Goal: Task Accomplishment & Management: Manage account settings

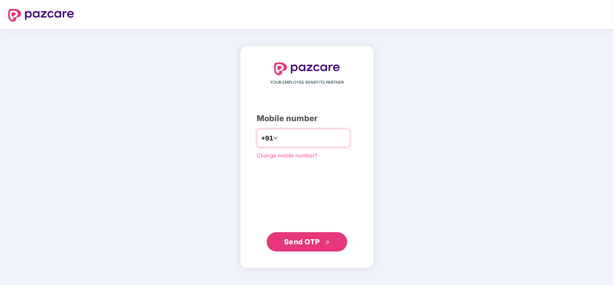
click at [289, 142] on input "number" at bounding box center [313, 138] width 66 height 13
type input "*"
click at [280, 140] on input "**********" at bounding box center [313, 138] width 66 height 13
type input "**********"
click at [306, 245] on span "Send OTP" at bounding box center [302, 241] width 36 height 8
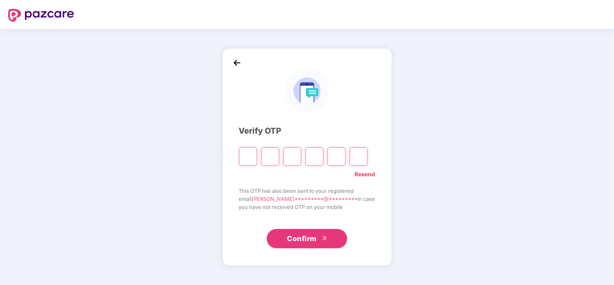
type input "*"
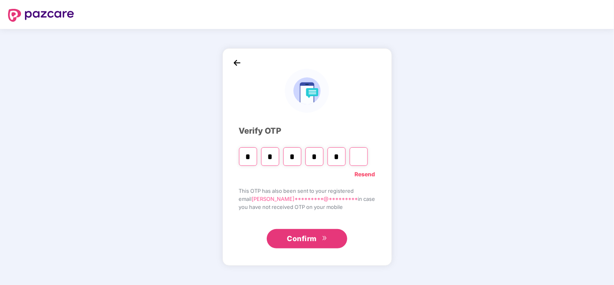
type input "*"
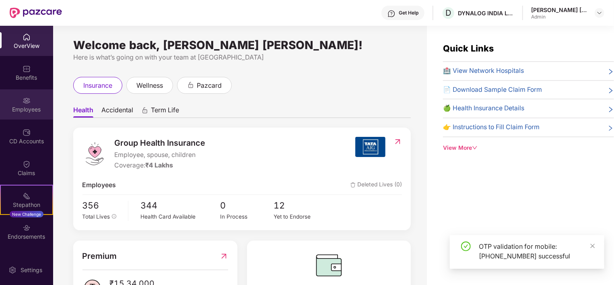
click at [33, 92] on div "Employees" at bounding box center [26, 104] width 53 height 30
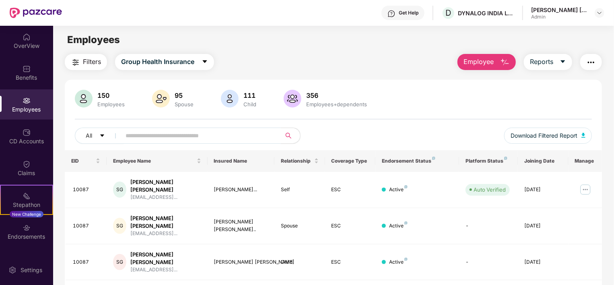
click at [183, 134] on input "text" at bounding box center [197, 135] width 144 height 12
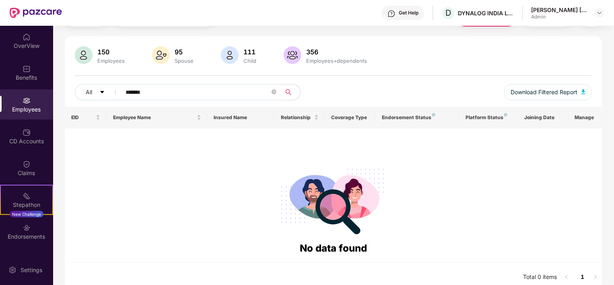
scroll to position [43, 0]
type input "*******"
click at [183, 135] on div "No data found" at bounding box center [333, 195] width 524 height 121
click at [299, 150] on div "No data found" at bounding box center [333, 195] width 524 height 121
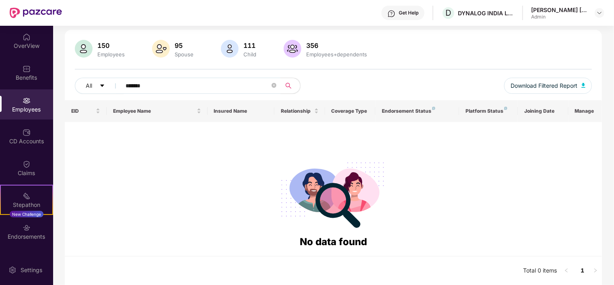
scroll to position [0, 0]
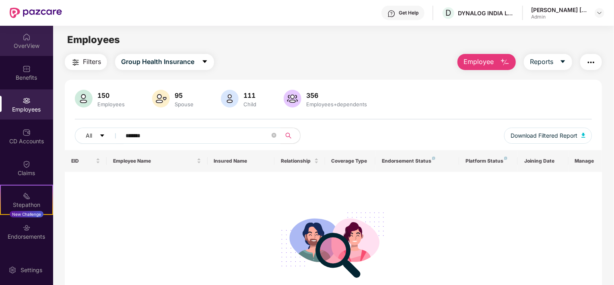
click at [14, 42] on div "OverView" at bounding box center [26, 46] width 53 height 8
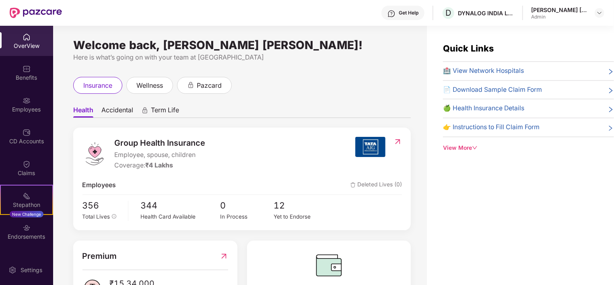
click at [384, 77] on div "insurance wellness pazcard" at bounding box center [241, 85] width 337 height 17
click at [21, 114] on div "Employees" at bounding box center [26, 104] width 53 height 30
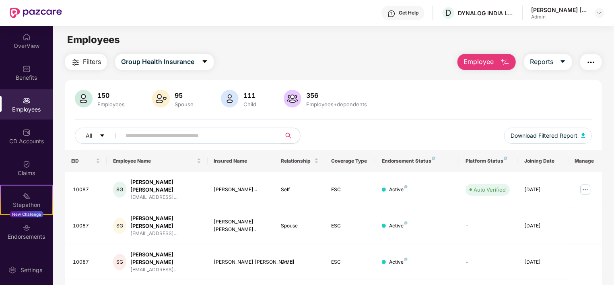
click at [479, 67] on button "Employee" at bounding box center [486, 62] width 58 height 16
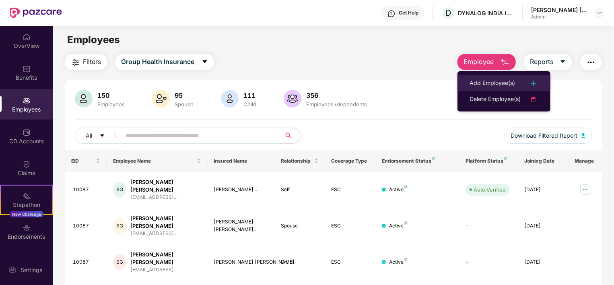
click at [488, 79] on div "Add Employee(s)" at bounding box center [491, 83] width 45 height 10
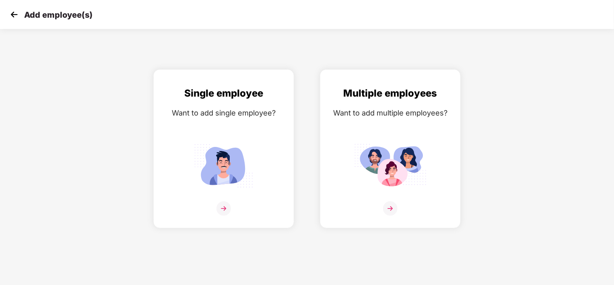
click at [14, 11] on img at bounding box center [14, 14] width 12 height 12
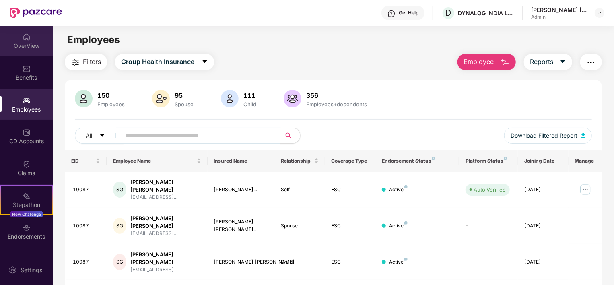
click at [16, 31] on div "OverView" at bounding box center [26, 41] width 53 height 30
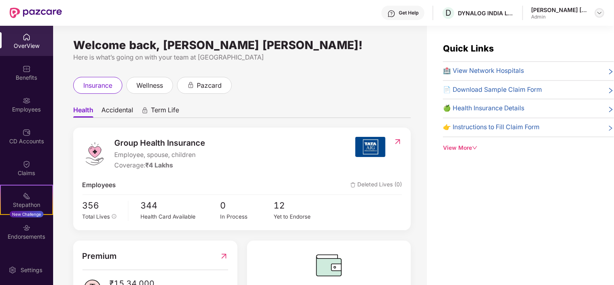
click at [597, 14] on img at bounding box center [599, 13] width 6 height 6
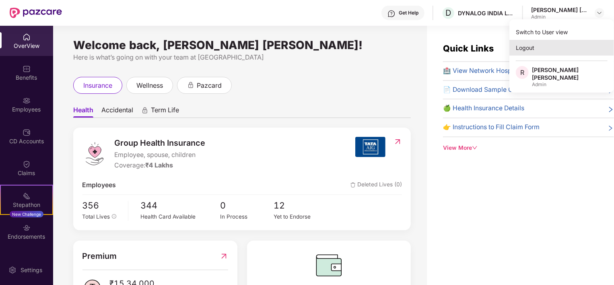
click at [528, 47] on div "Logout" at bounding box center [561, 48] width 105 height 16
